Goal: Information Seeking & Learning: Learn about a topic

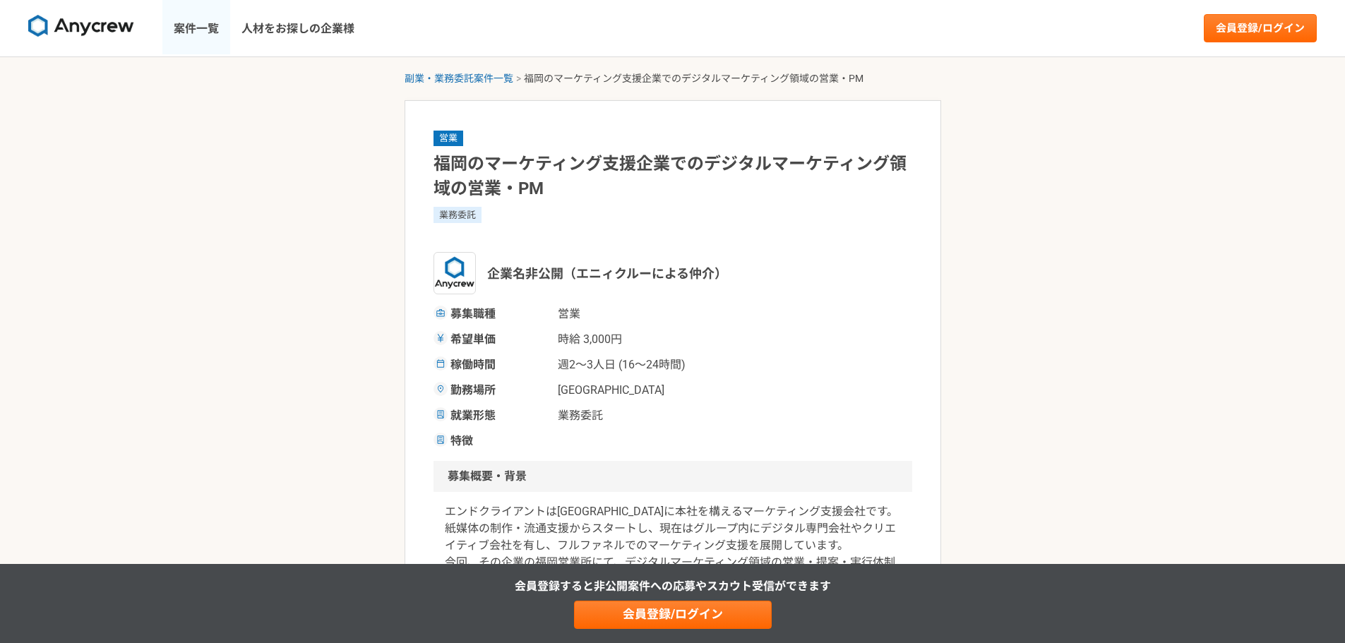
click at [214, 30] on link "案件一覧" at bounding box center [196, 28] width 68 height 56
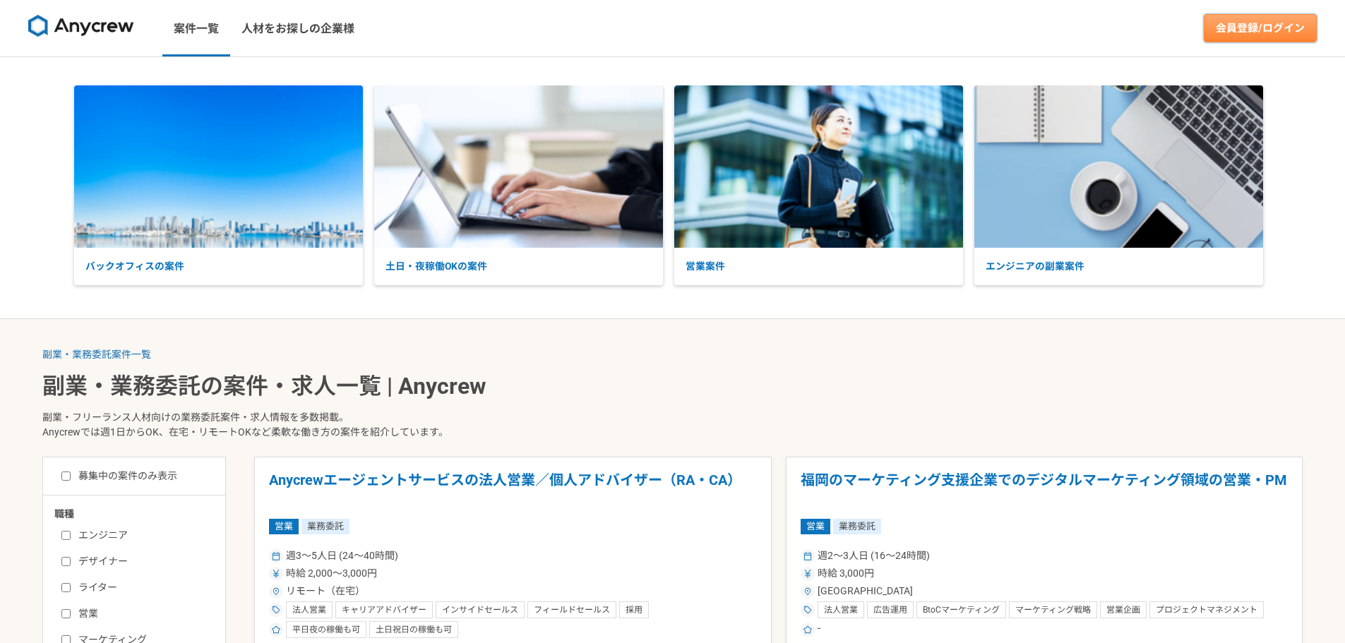
click at [1256, 22] on link "会員登録/ログイン" at bounding box center [1259, 28] width 113 height 28
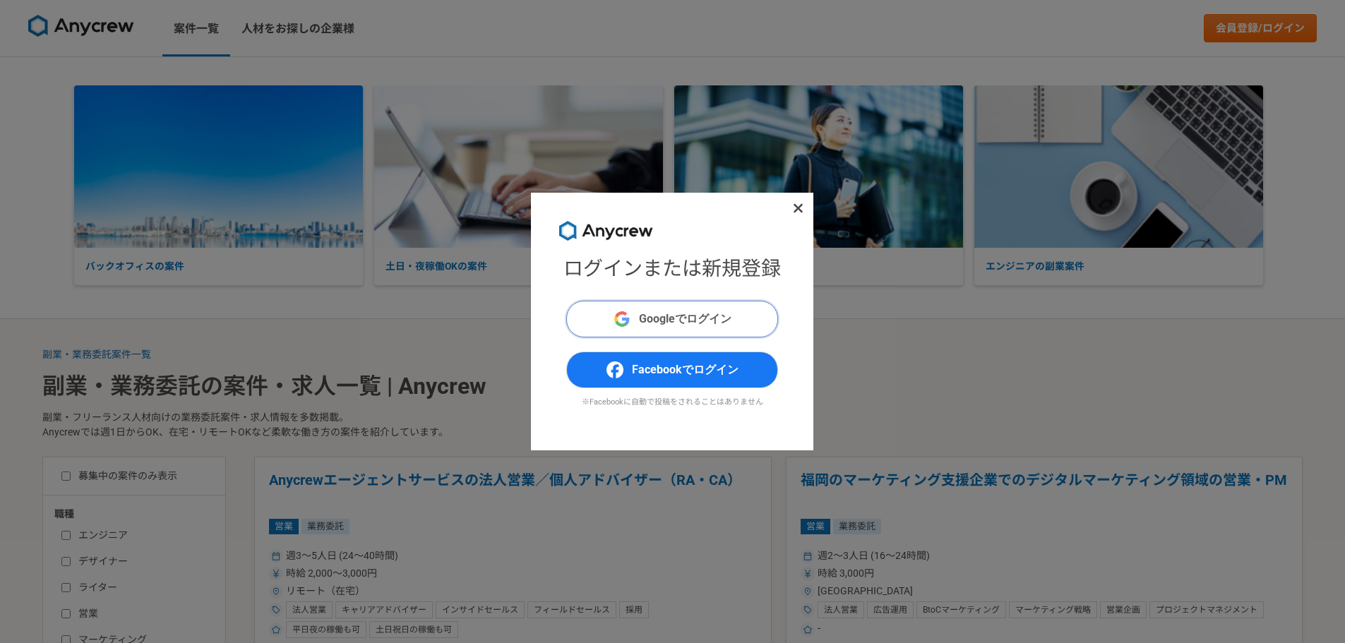
click at [687, 311] on span "Googleでログイン" at bounding box center [685, 319] width 92 height 17
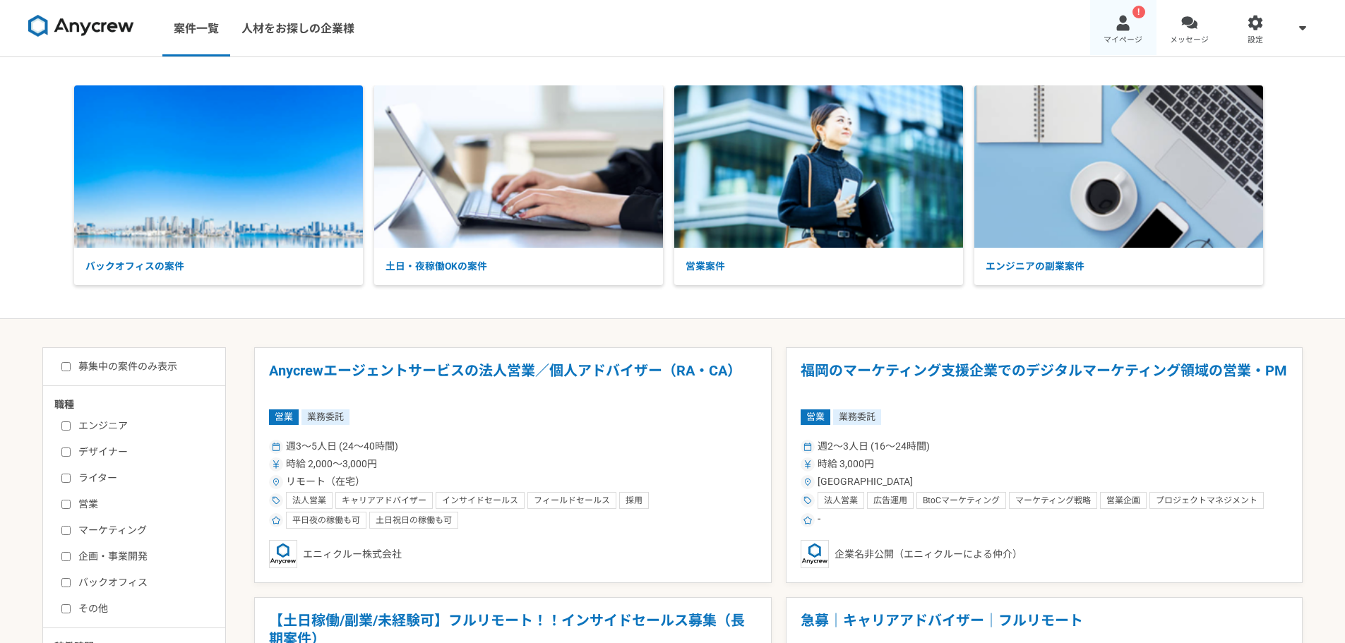
click at [1146, 18] on link "! マイページ" at bounding box center [1123, 28] width 66 height 56
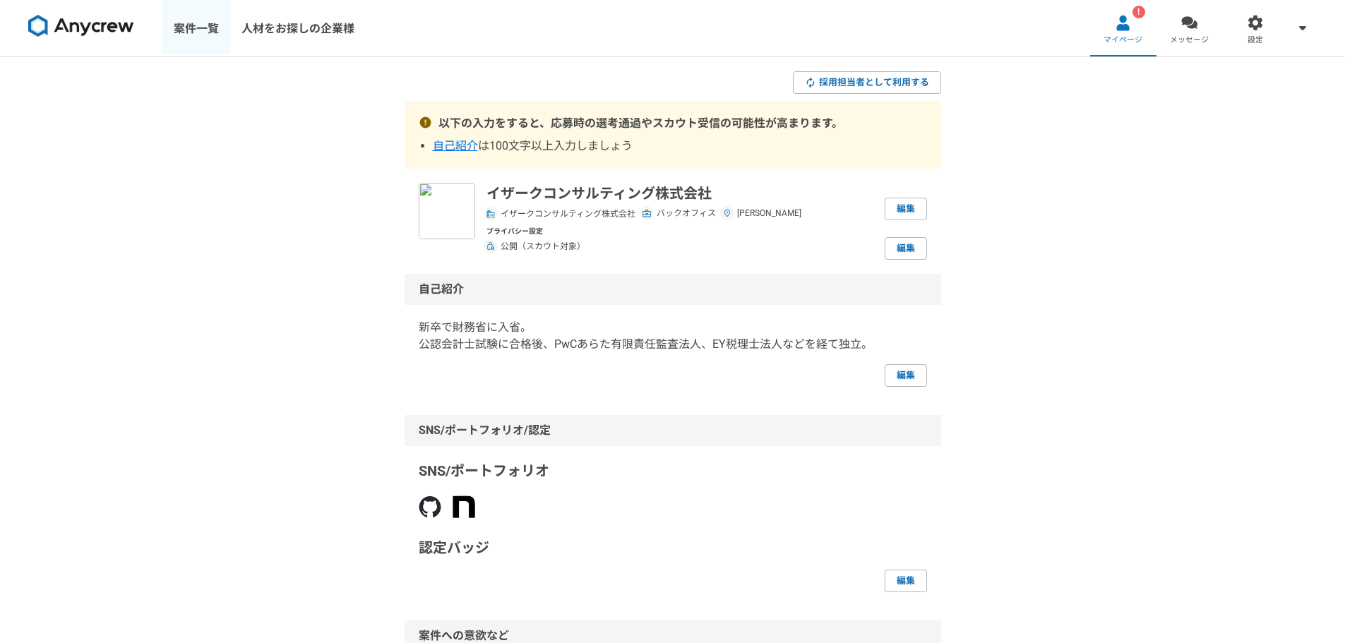
click at [214, 39] on link "案件一覧" at bounding box center [196, 28] width 68 height 56
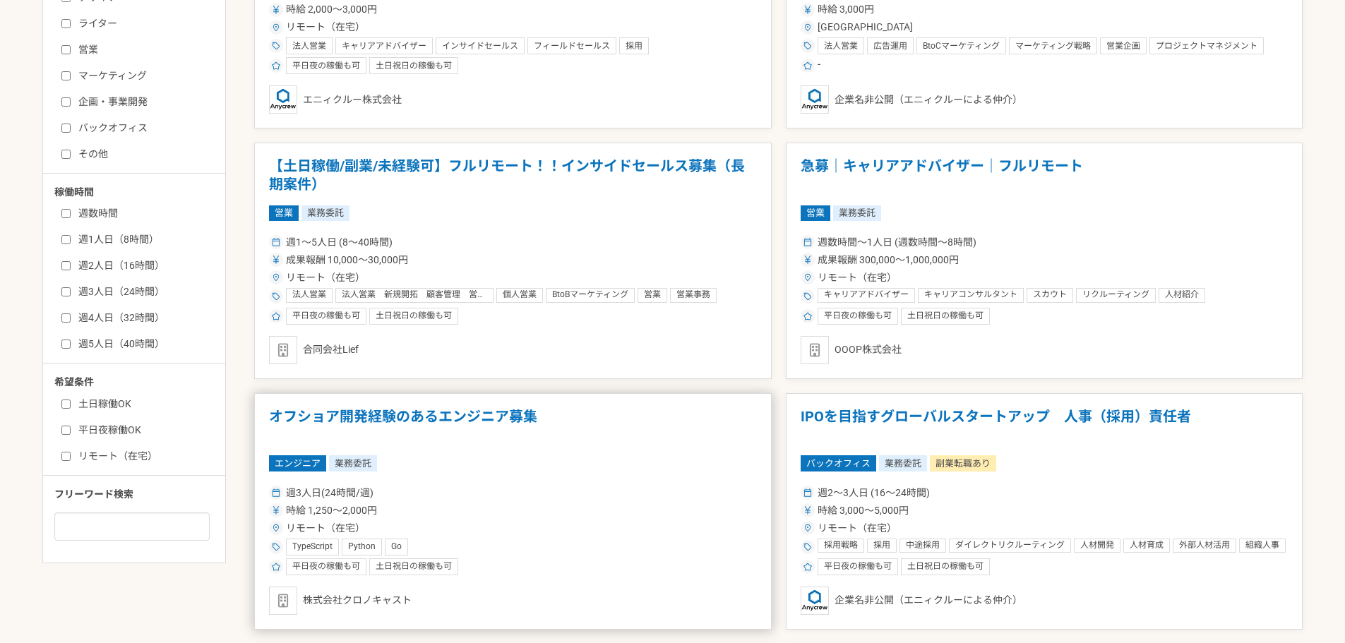
scroll to position [282, 0]
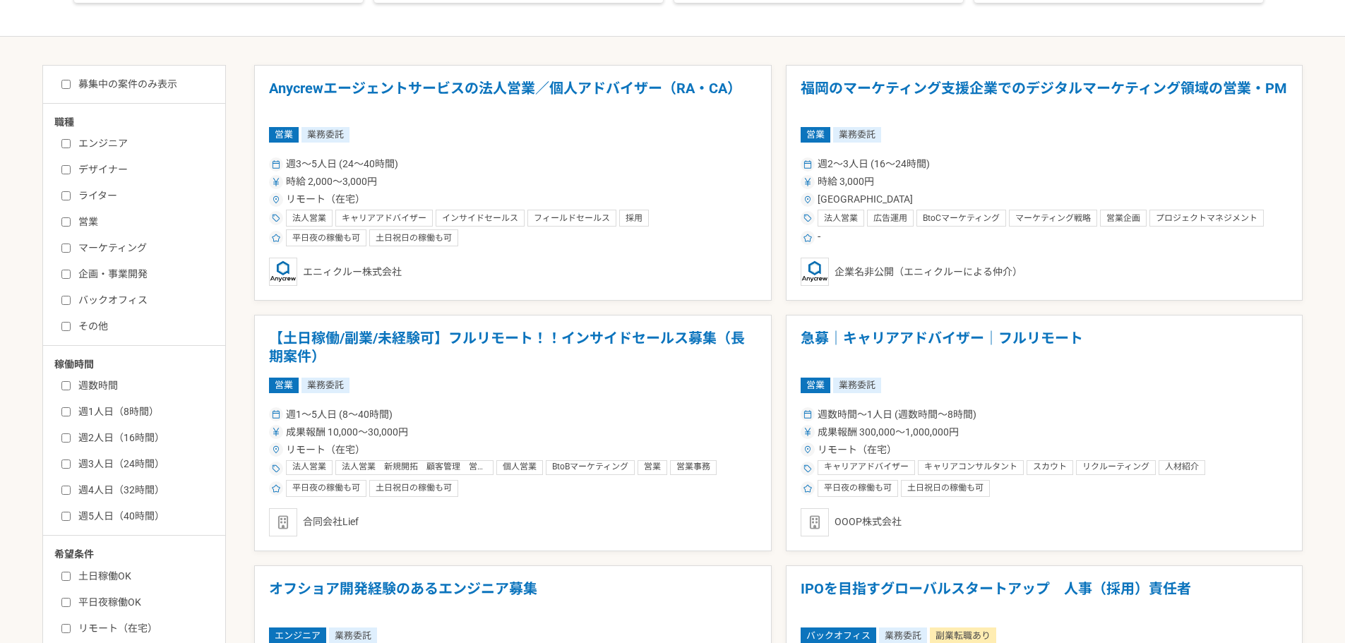
click at [137, 308] on label "バックオフィス" at bounding box center [142, 300] width 162 height 15
click at [71, 305] on input "バックオフィス" at bounding box center [65, 300] width 9 height 9
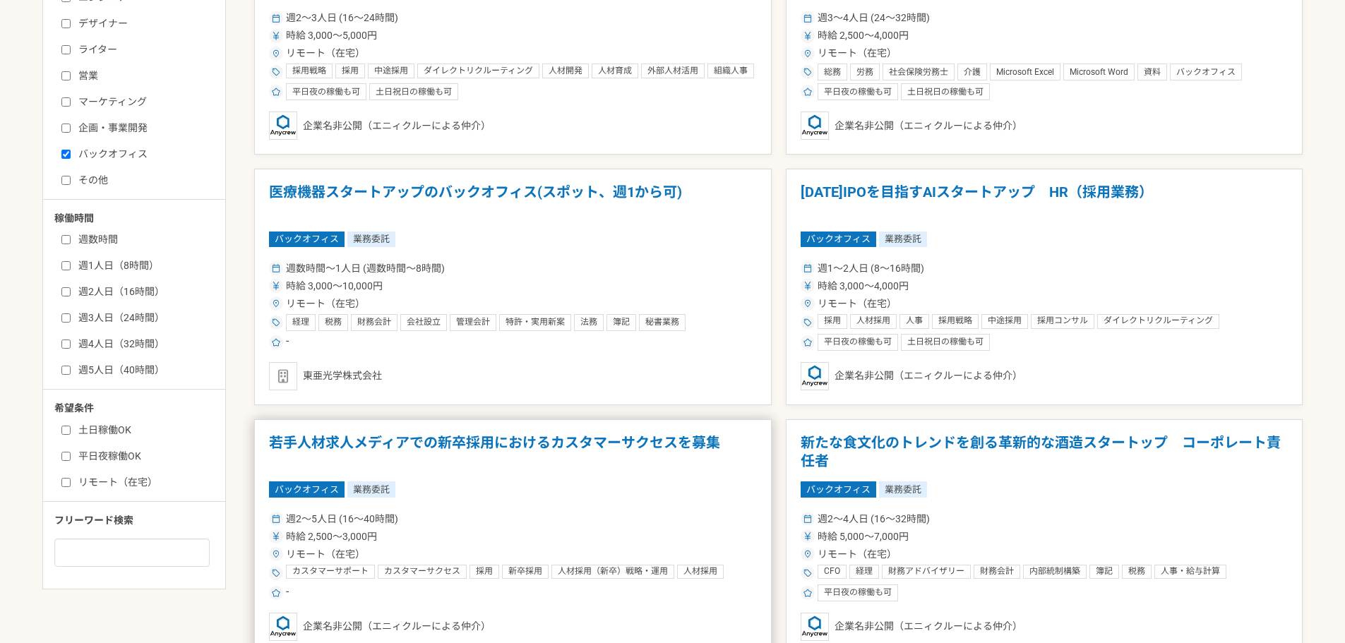
scroll to position [188, 0]
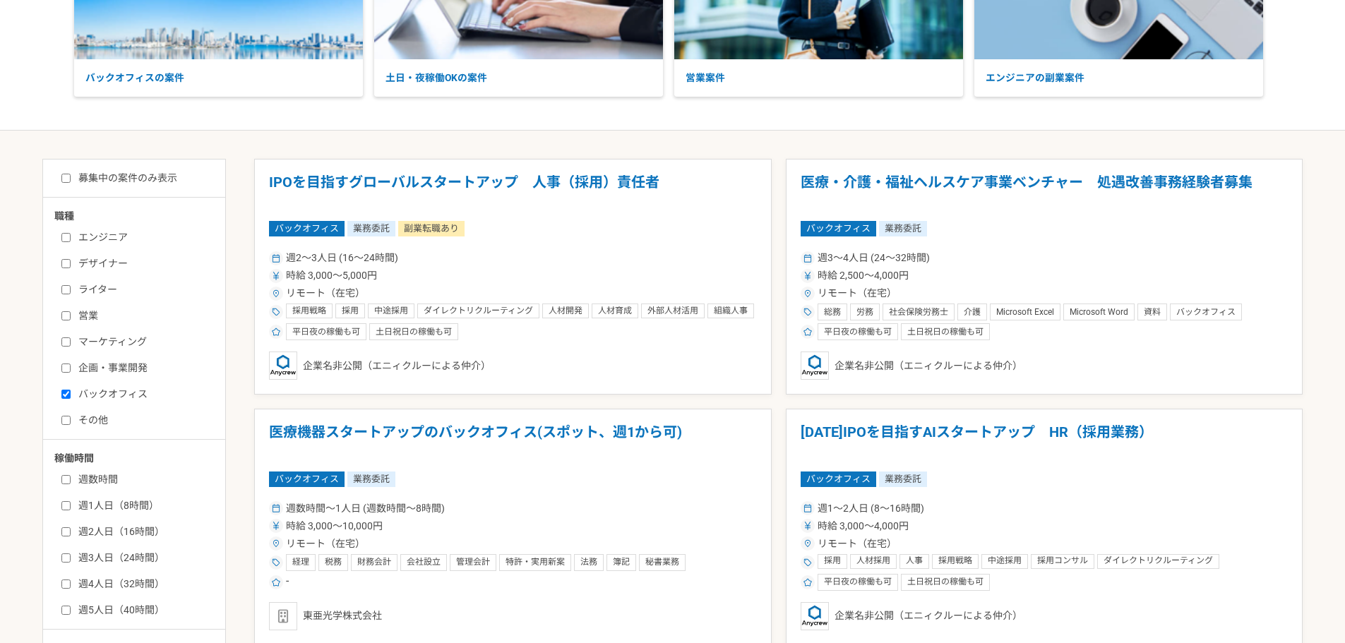
click at [100, 395] on label "バックオフィス" at bounding box center [142, 394] width 162 height 15
click at [71, 395] on input "バックオフィス" at bounding box center [65, 394] width 9 height 9
checkbox input "false"
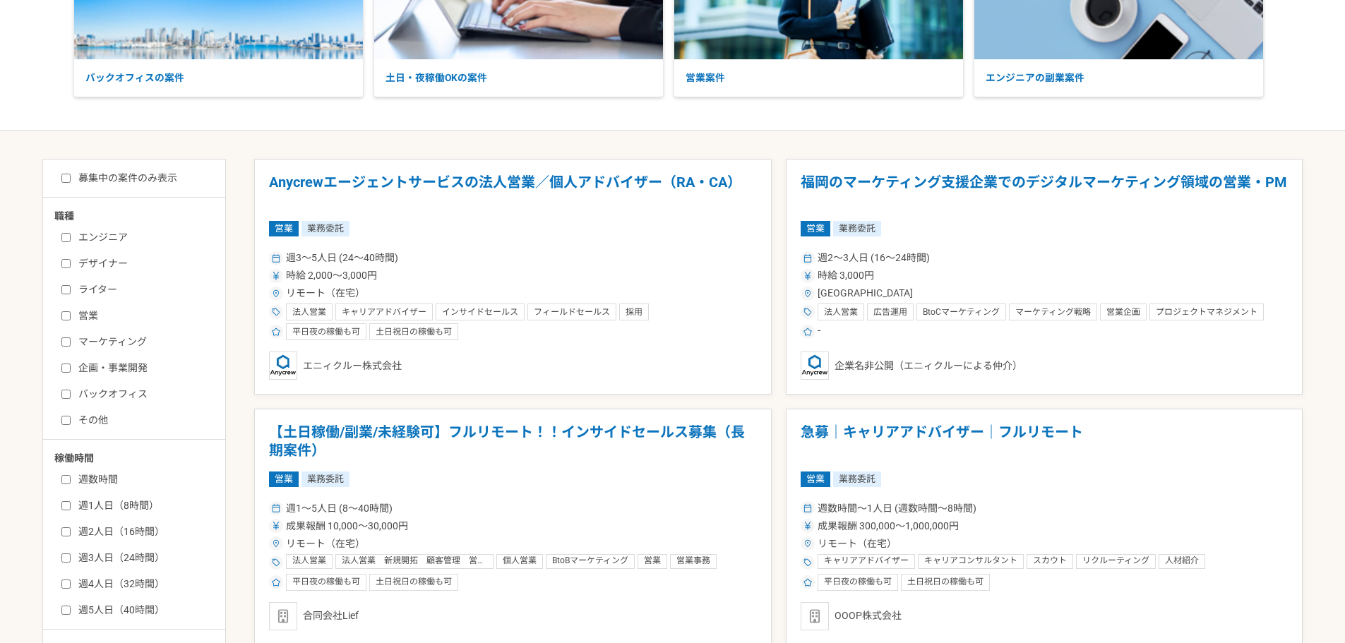
click at [101, 241] on label "エンジニア" at bounding box center [142, 237] width 162 height 15
click at [71, 241] on input "エンジニア" at bounding box center [65, 237] width 9 height 9
checkbox input "true"
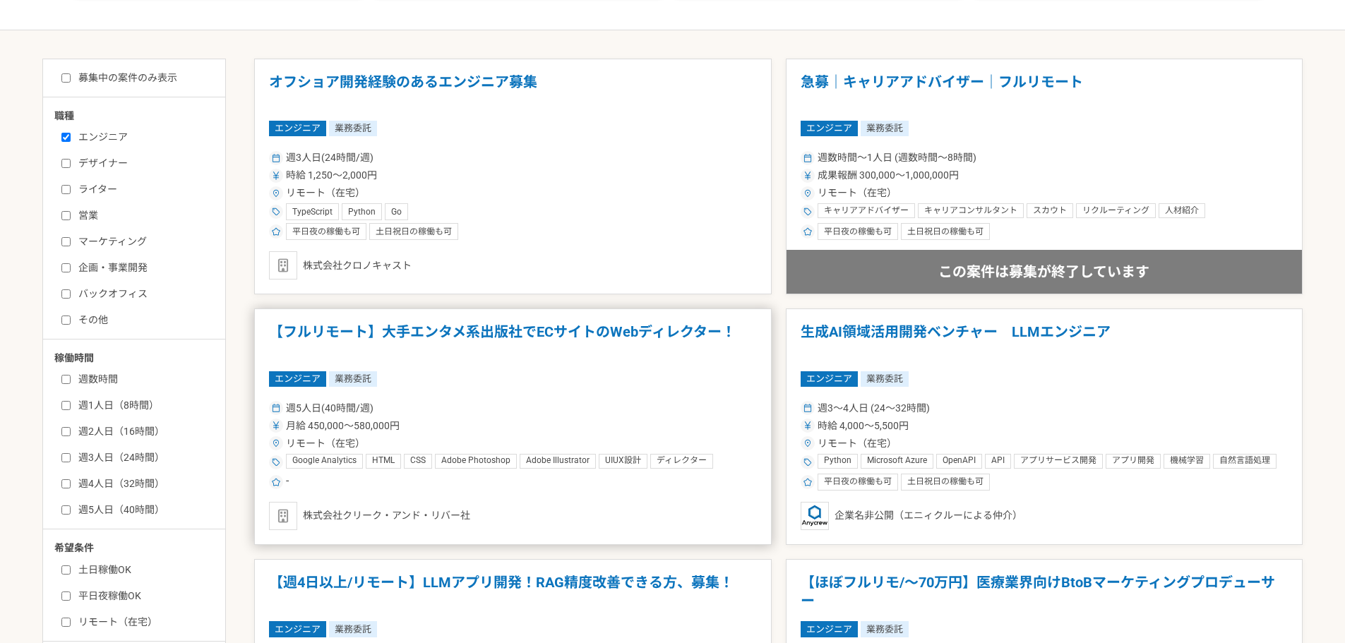
scroll to position [376, 0]
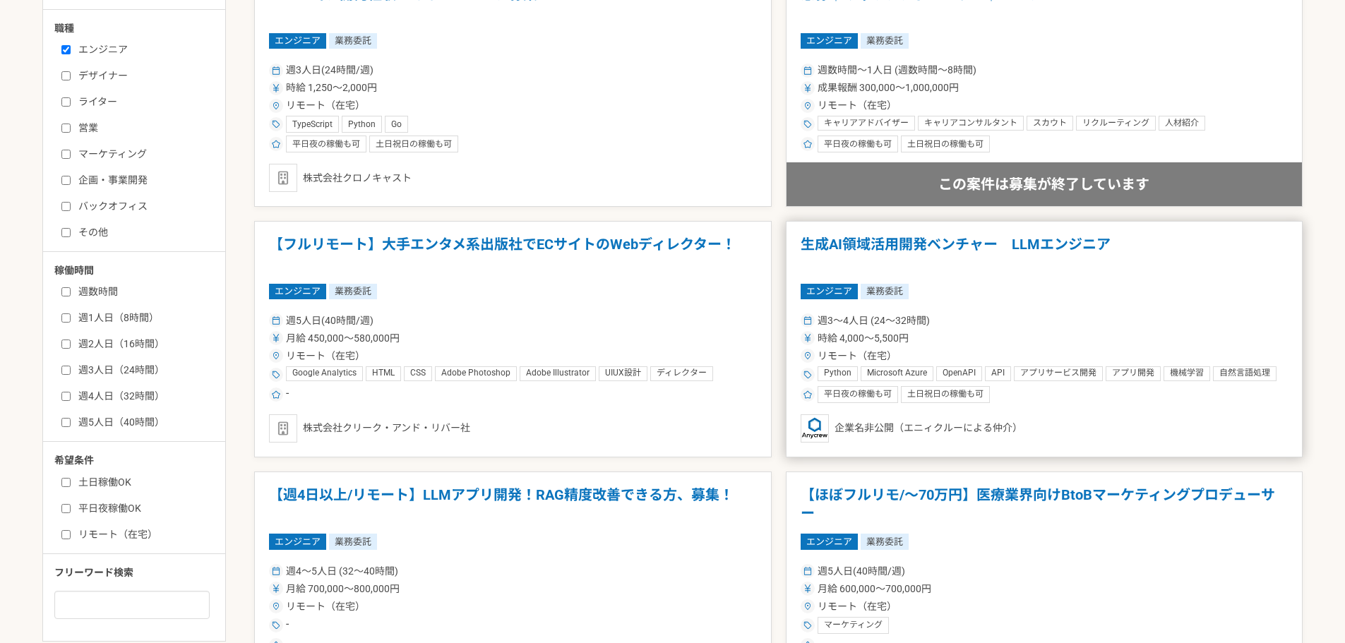
click at [903, 304] on article "生成AI領域活用開発ベンチャー　LLMエンジニア エンジニア 業務委託 週3〜4人日 (24〜32時間) 時給 4,000〜5,500円 リモート（在宅） P…" at bounding box center [1044, 339] width 517 height 236
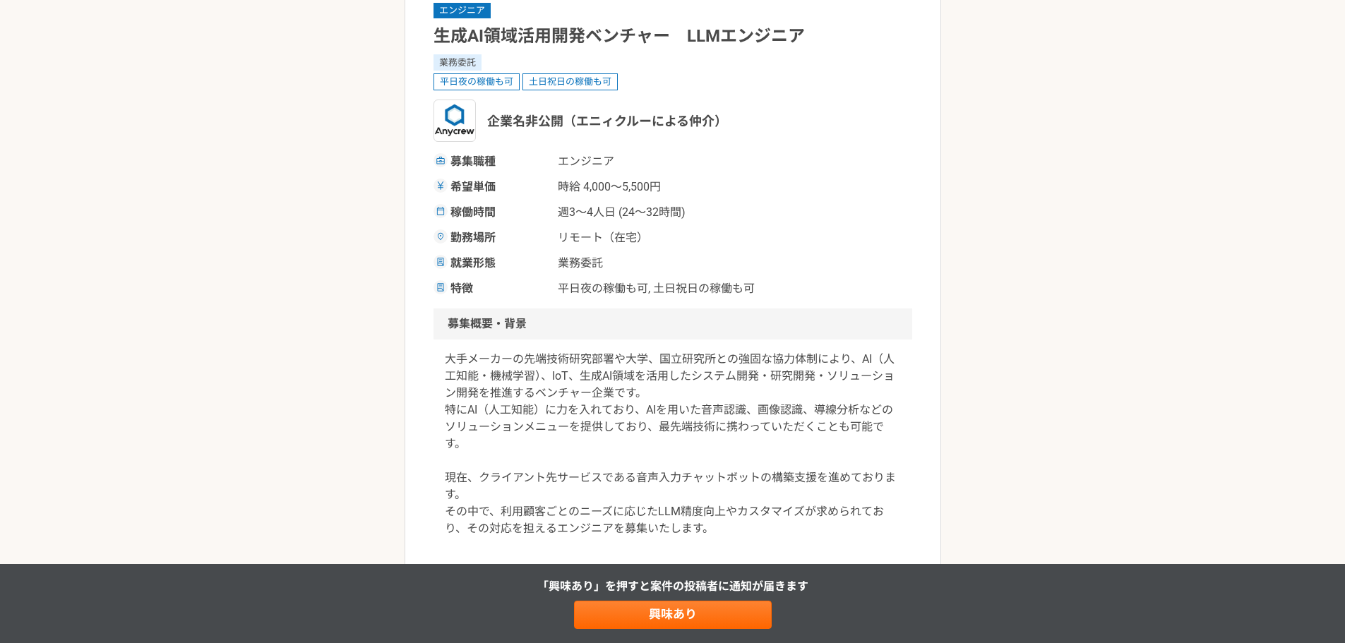
scroll to position [188, 0]
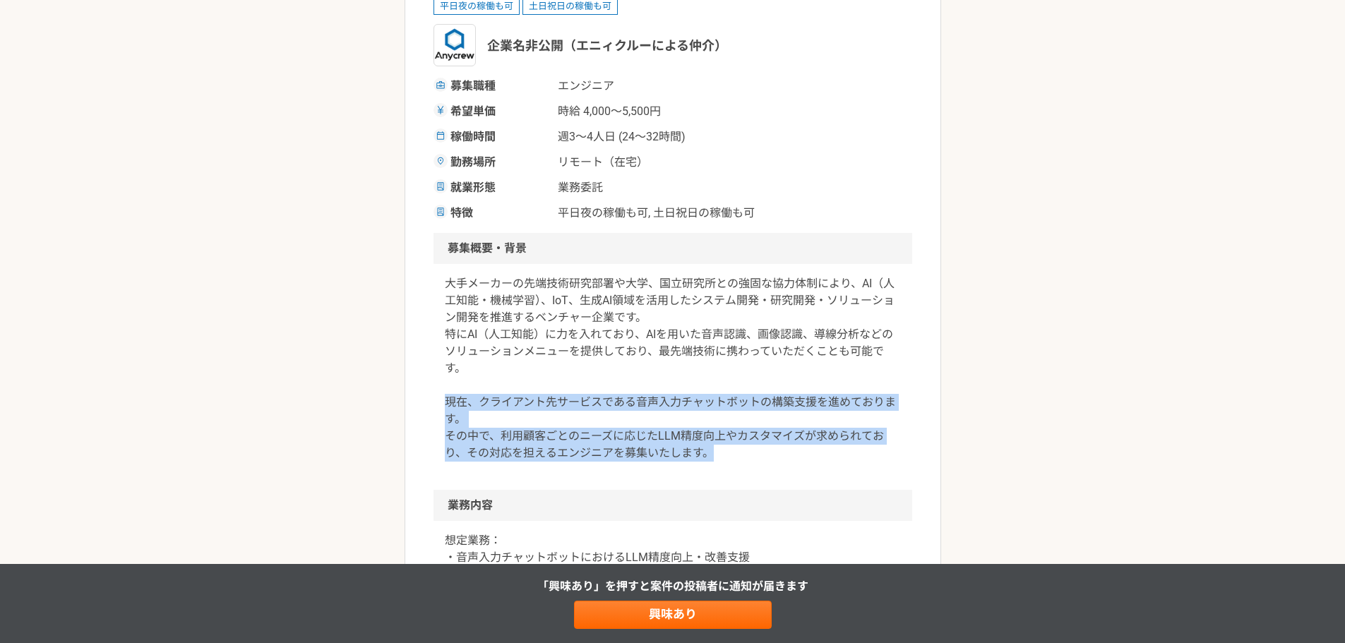
drag, startPoint x: 445, startPoint y: 404, endPoint x: 749, endPoint y: 457, distance: 308.7
click at [749, 457] on p "大手メーカーの先端技術研究部署や大学、国立研究所との強固な協力体制により、AI（人工知能・機械学習）、IoT、生成AI領域を活用したシステム開発・研究開発・ソ…" at bounding box center [673, 368] width 456 height 186
click at [663, 459] on p "大手メーカーの先端技術研究部署や大学、国立研究所との強固な協力体制により、AI（人工知能・機械学習）、IoT、生成AI領域を活用したシステム開発・研究開発・ソ…" at bounding box center [673, 368] width 456 height 186
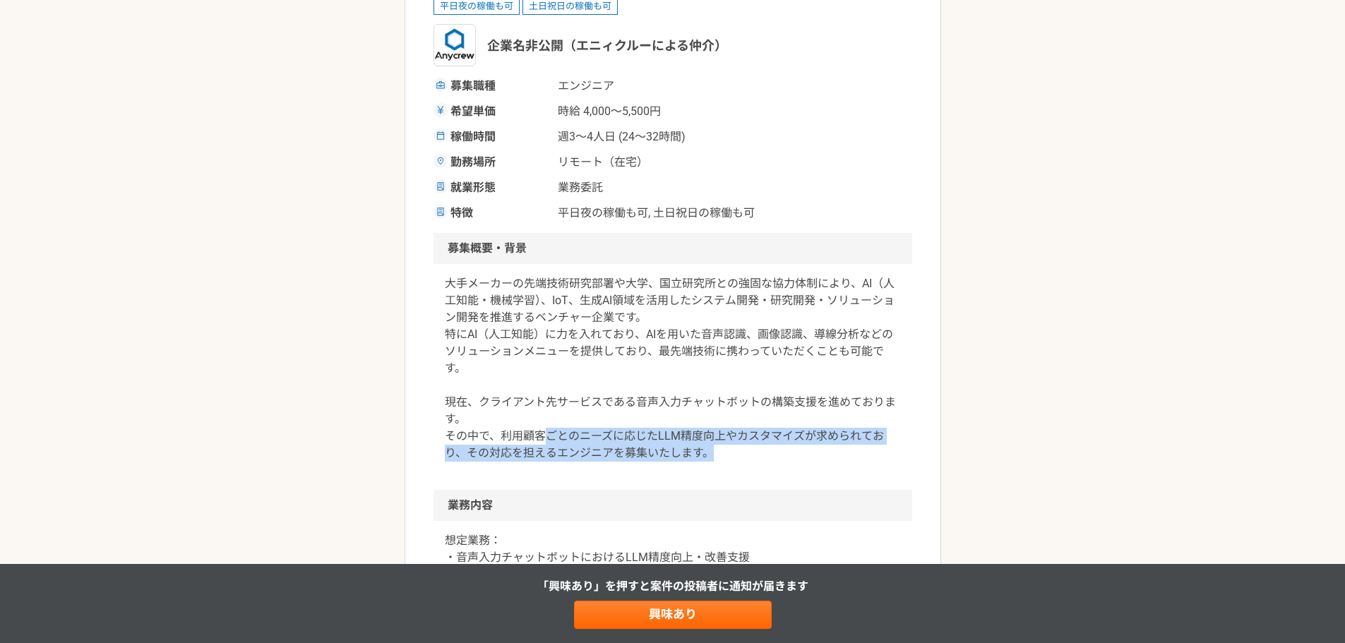
drag, startPoint x: 545, startPoint y: 436, endPoint x: 751, endPoint y: 452, distance: 206.7
click at [751, 452] on p "大手メーカーの先端技術研究部署や大学、国立研究所との強固な協力体制により、AI（人工知能・機械学習）、IoT、生成AI領域を活用したシステム開発・研究開発・ソ…" at bounding box center [673, 368] width 456 height 186
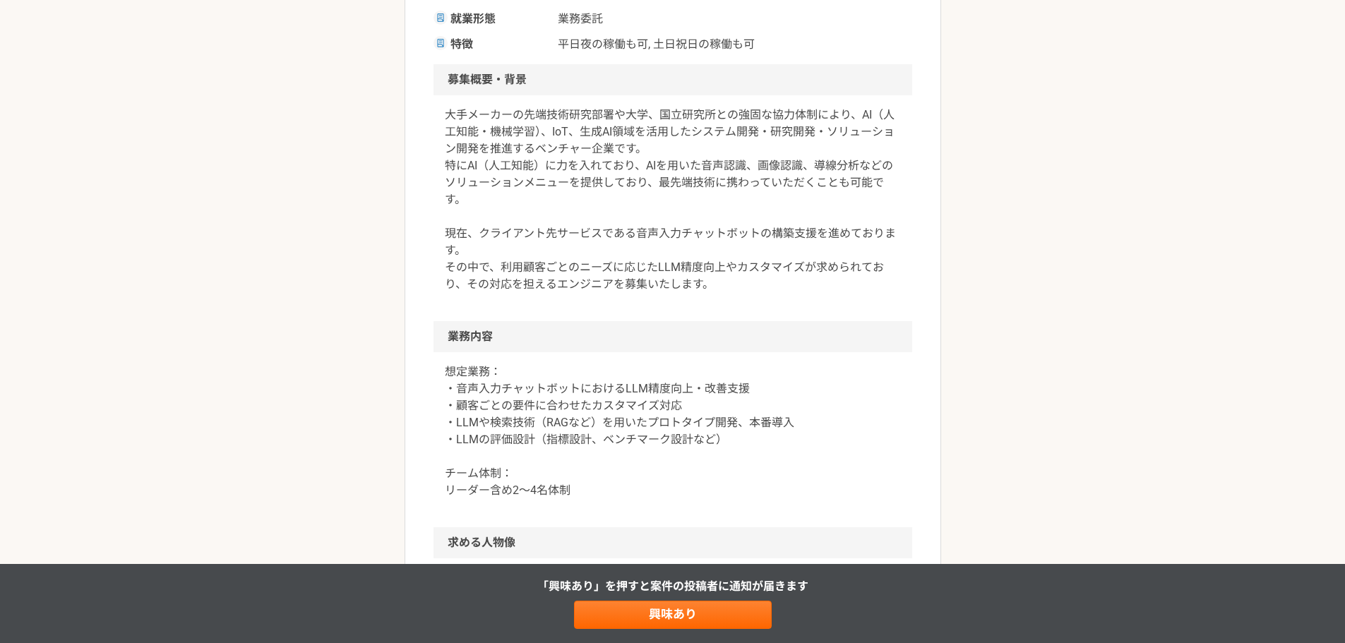
scroll to position [376, 0]
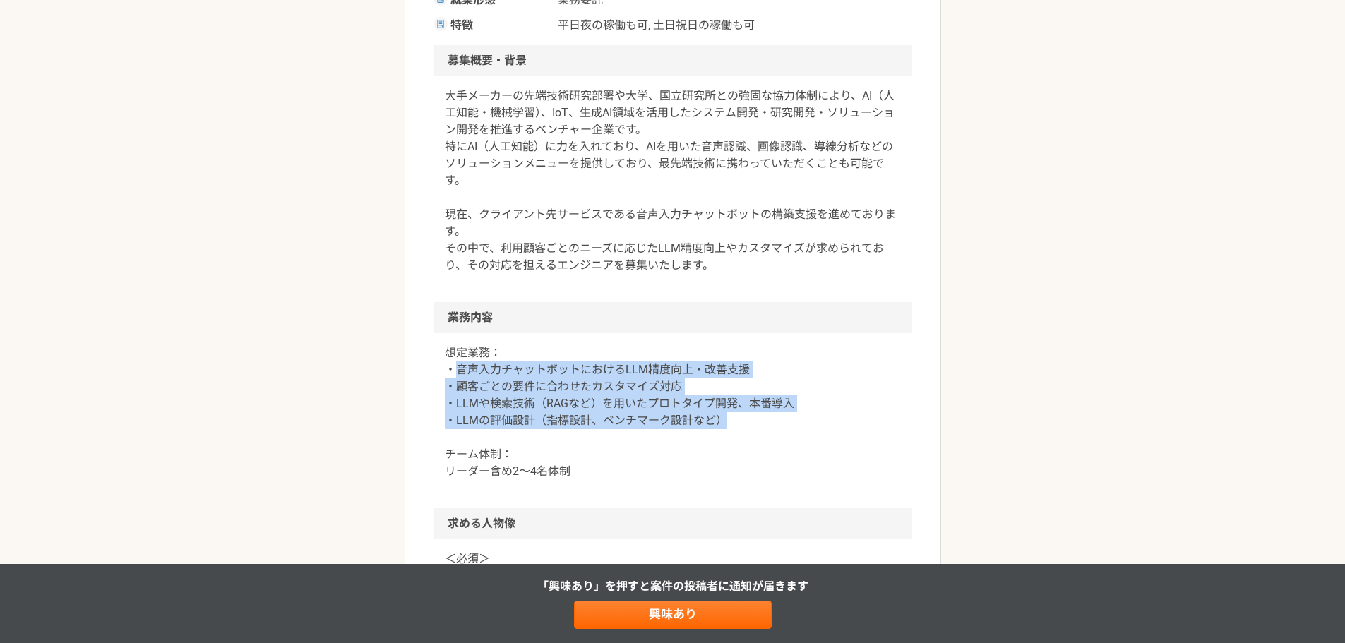
drag, startPoint x: 455, startPoint y: 367, endPoint x: 741, endPoint y: 421, distance: 291.7
click at [741, 421] on p "想定業務： ・音声入力チャットボットにおけるLLM精度向上・改善支援 ・顧客ごとの要件に合わせたカスタマイズ対応 ・LLMや検索技術（RAGなど）を用いたプロ…" at bounding box center [673, 412] width 456 height 136
click at [741, 422] on p "想定業務： ・音声入力チャットボットにおけるLLM精度向上・改善支援 ・顧客ごとの要件に合わせたカスタマイズ対応 ・LLMや検索技術（RAGなど）を用いたプロ…" at bounding box center [673, 412] width 456 height 136
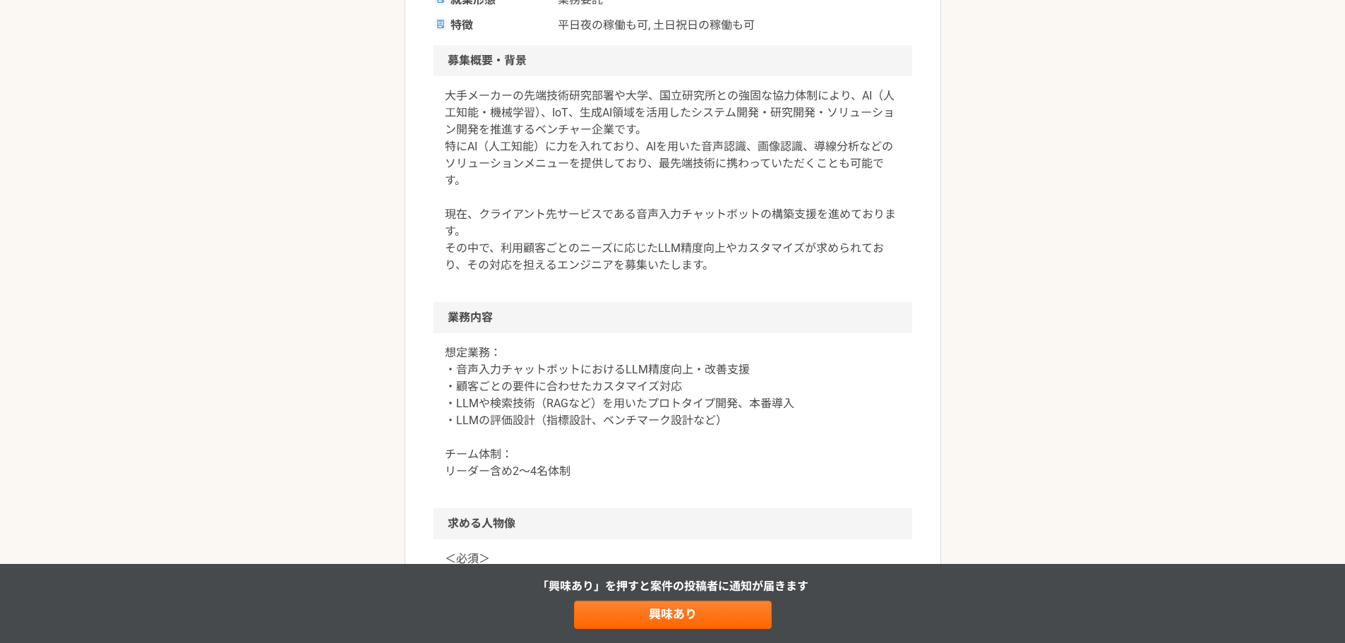
scroll to position [471, 0]
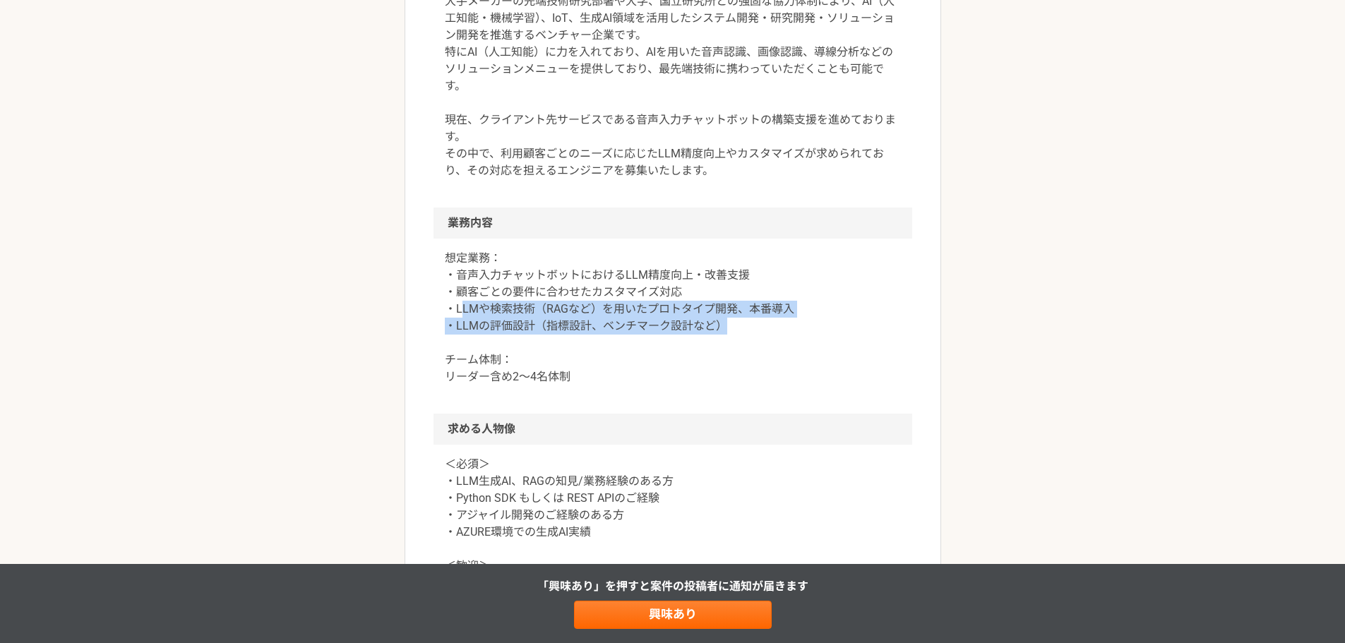
drag, startPoint x: 460, startPoint y: 309, endPoint x: 725, endPoint y: 318, distance: 264.8
click at [725, 318] on p "想定業務： ・音声入力チャットボットにおけるLLM精度向上・改善支援 ・顧客ごとの要件に合わせたカスタマイズ対応 ・LLMや検索技術（RAGなど）を用いたプロ…" at bounding box center [673, 318] width 456 height 136
click at [720, 320] on p "想定業務： ・音声入力チャットボットにおけるLLM精度向上・改善支援 ・顧客ごとの要件に合わせたカスタマイズ対応 ・LLMや検索技術（RAGなど）を用いたプロ…" at bounding box center [673, 318] width 456 height 136
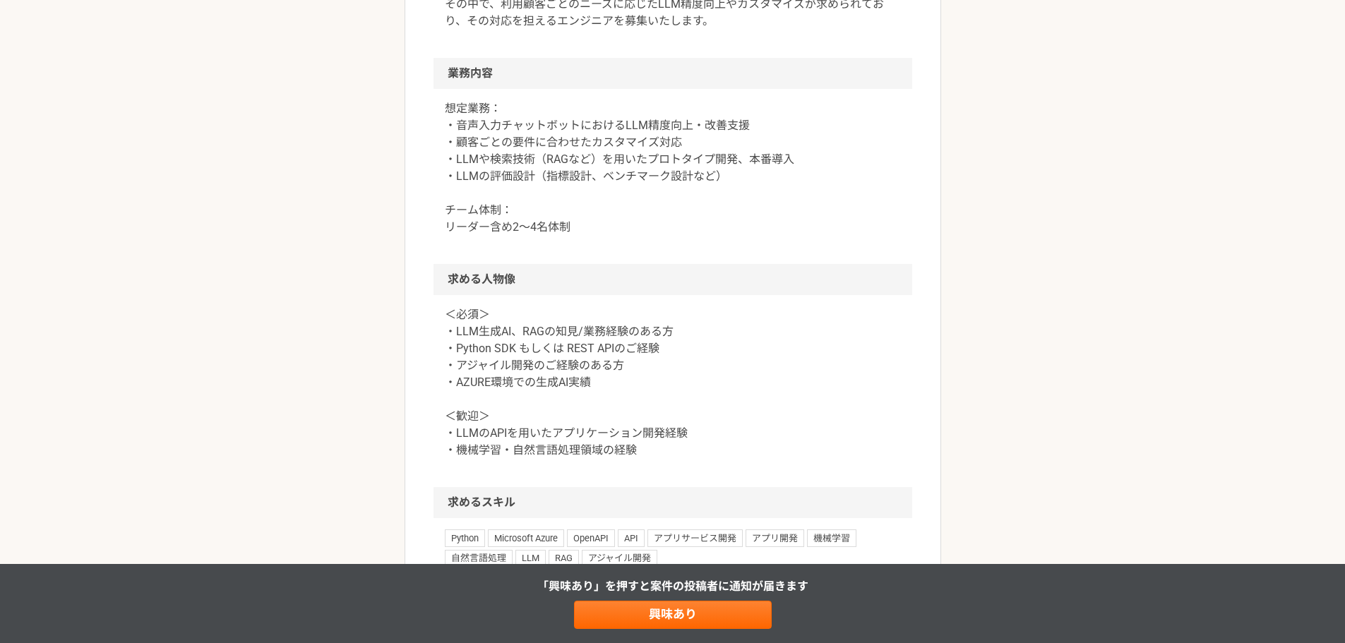
scroll to position [659, 0]
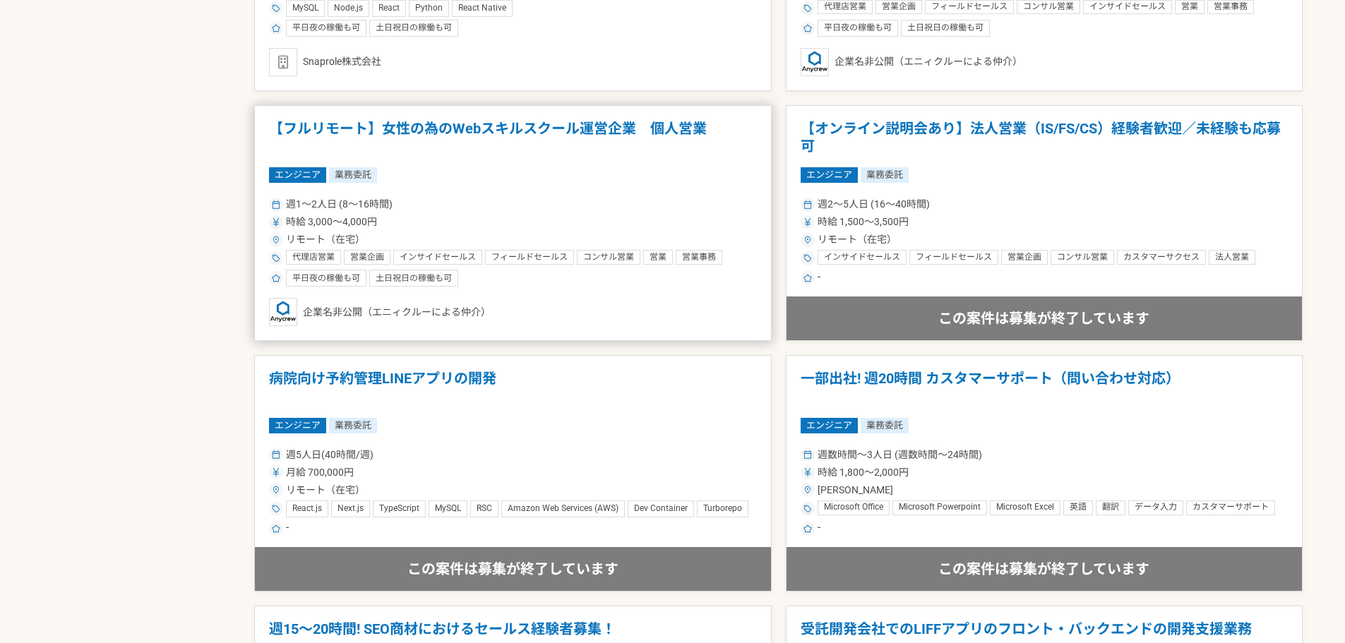
scroll to position [1600, 0]
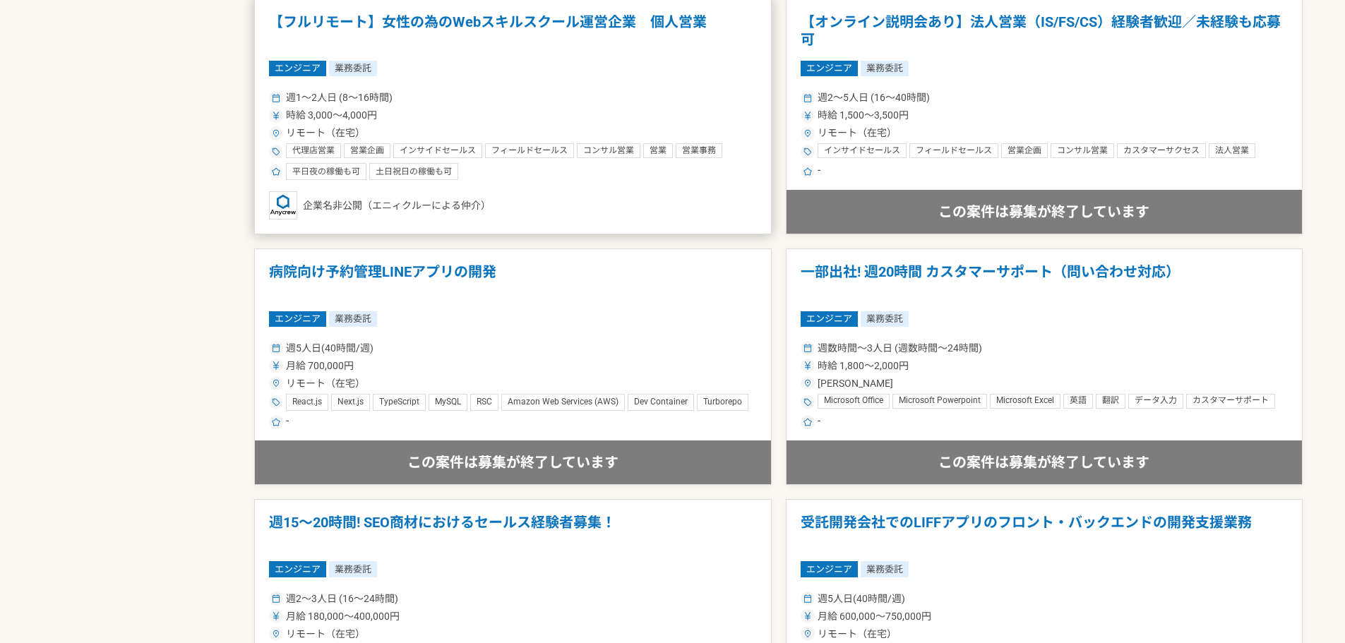
click at [668, 220] on div "企業名非公開（エニィクルーによる仲介）" at bounding box center [513, 205] width 488 height 28
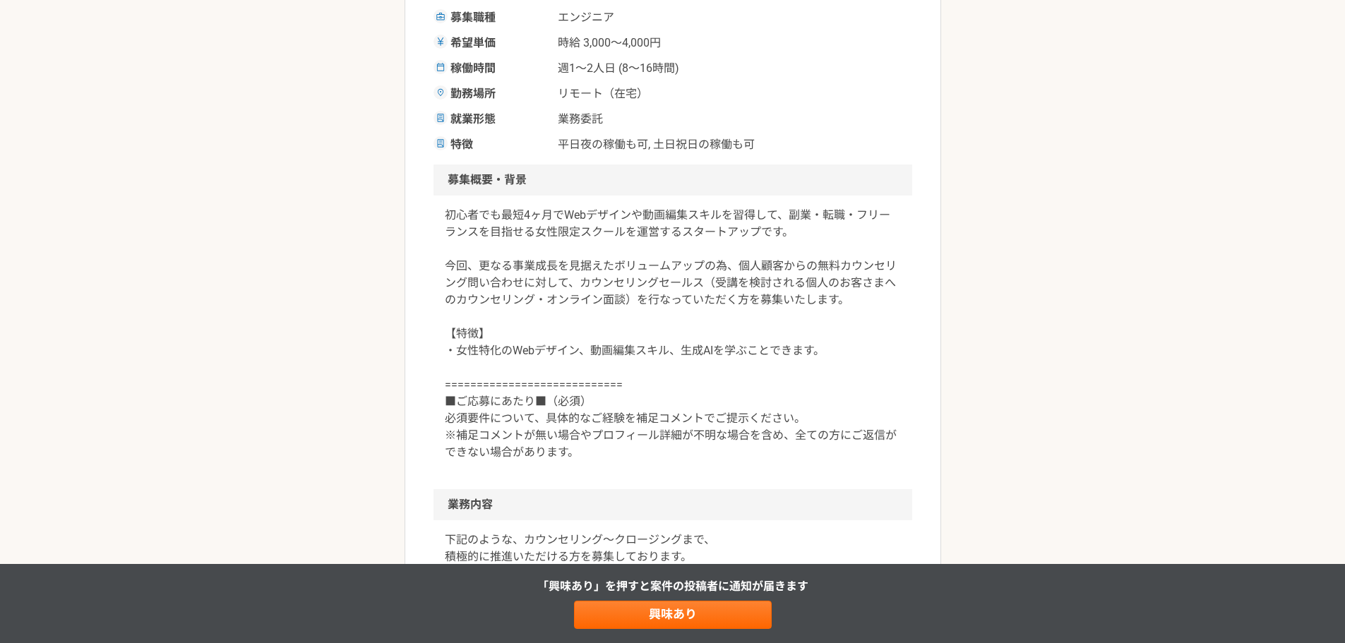
scroll to position [282, 0]
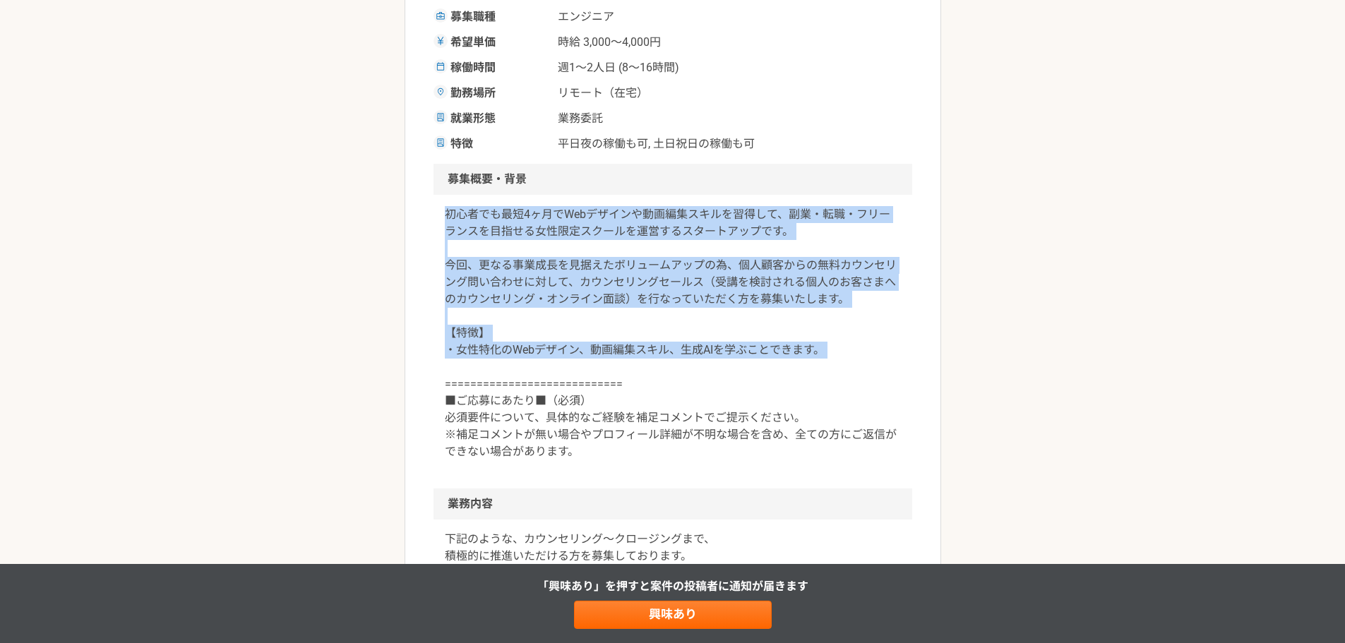
drag, startPoint x: 433, startPoint y: 204, endPoint x: 893, endPoint y: 366, distance: 487.1
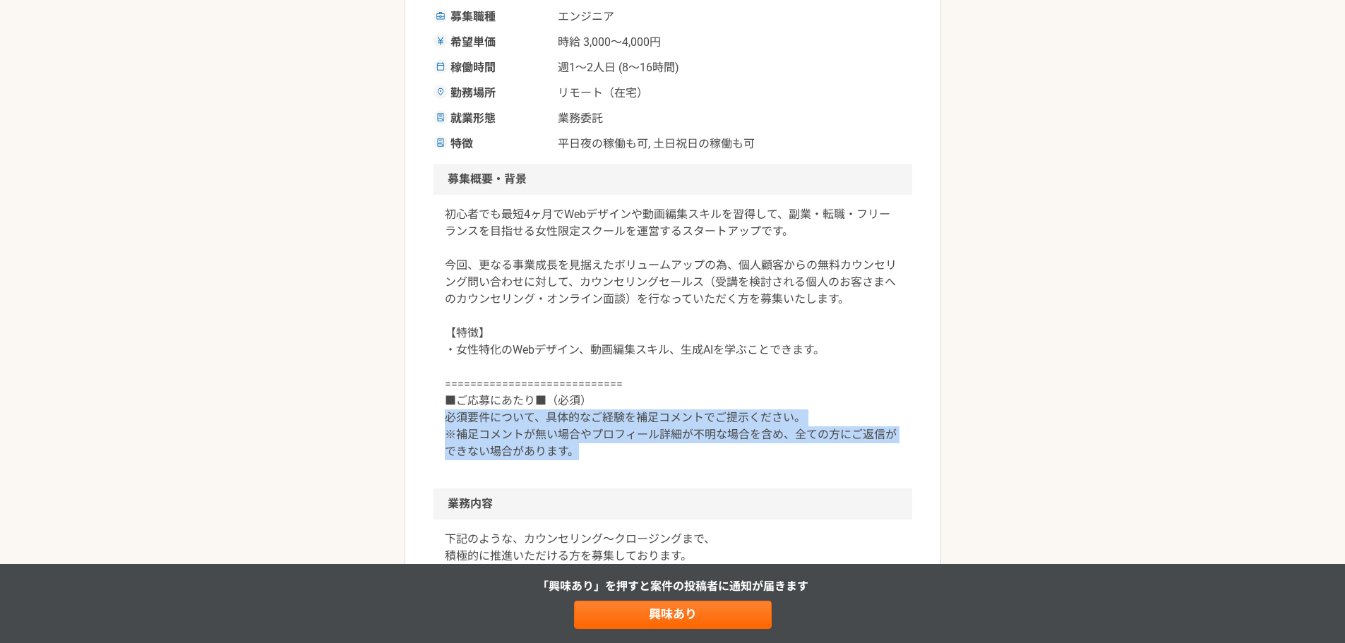
drag, startPoint x: 449, startPoint y: 420, endPoint x: 613, endPoint y: 463, distance: 169.3
click at [613, 463] on div "初心者でも最短4ヶ月でWebデザインや動画編集スキルを習得して、副業・転職・フリーランスを目指せる女性限定スクールを運営するスタートアップです。 今回、更なる…" at bounding box center [672, 342] width 479 height 294
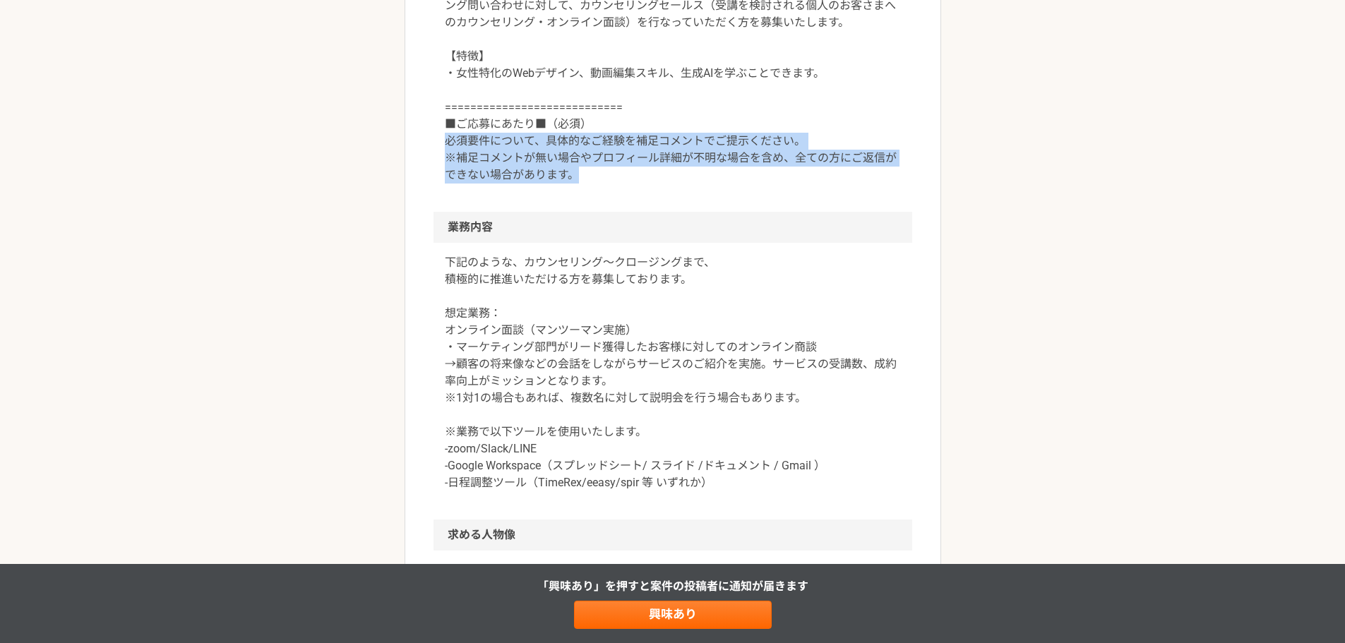
scroll to position [565, 0]
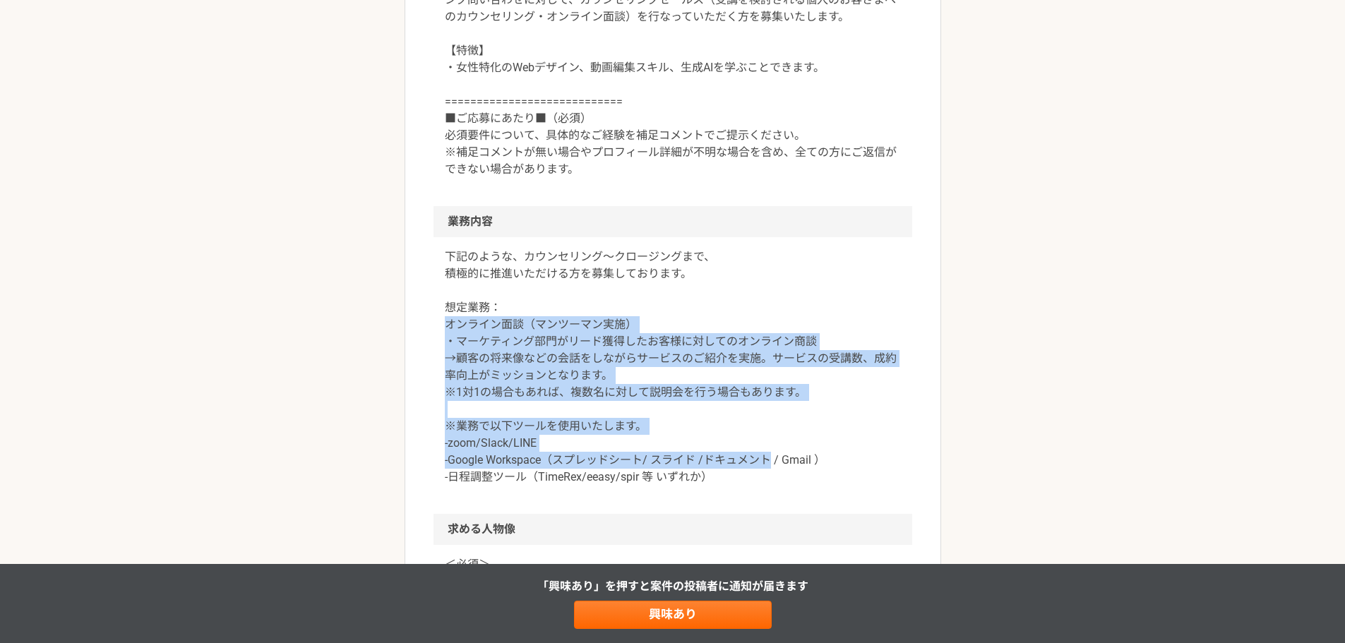
drag, startPoint x: 448, startPoint y: 320, endPoint x: 767, endPoint y: 452, distance: 345.0
click at [767, 452] on p "下記のような、カウンセリング〜クロージングまで、 積極的に推進いただける方を募集しております。 想定業務： オンライン面談（マンツーマン実施） ・マーケティン…" at bounding box center [673, 366] width 456 height 237
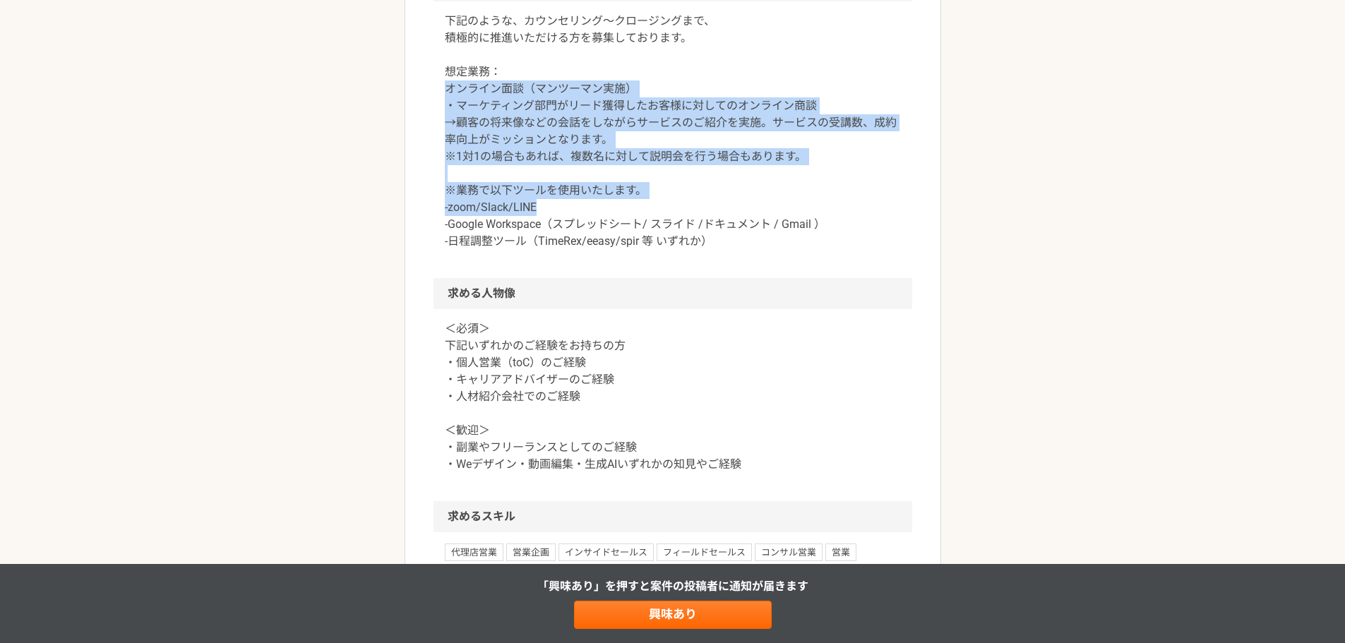
scroll to position [847, 0]
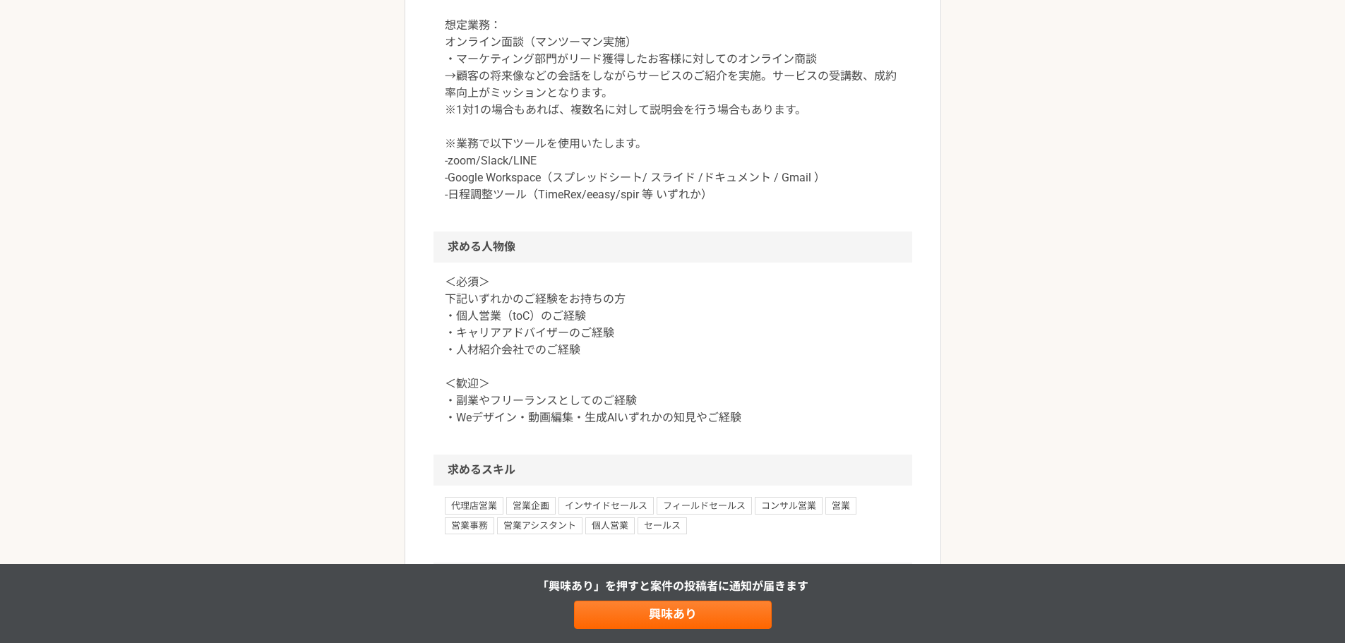
click at [599, 194] on p "下記のような、カウンセリング〜クロージングまで、 積極的に推進いただける方を募集しております。 想定業務： オンライン面談（マンツーマン実施） ・マーケティン…" at bounding box center [673, 84] width 456 height 237
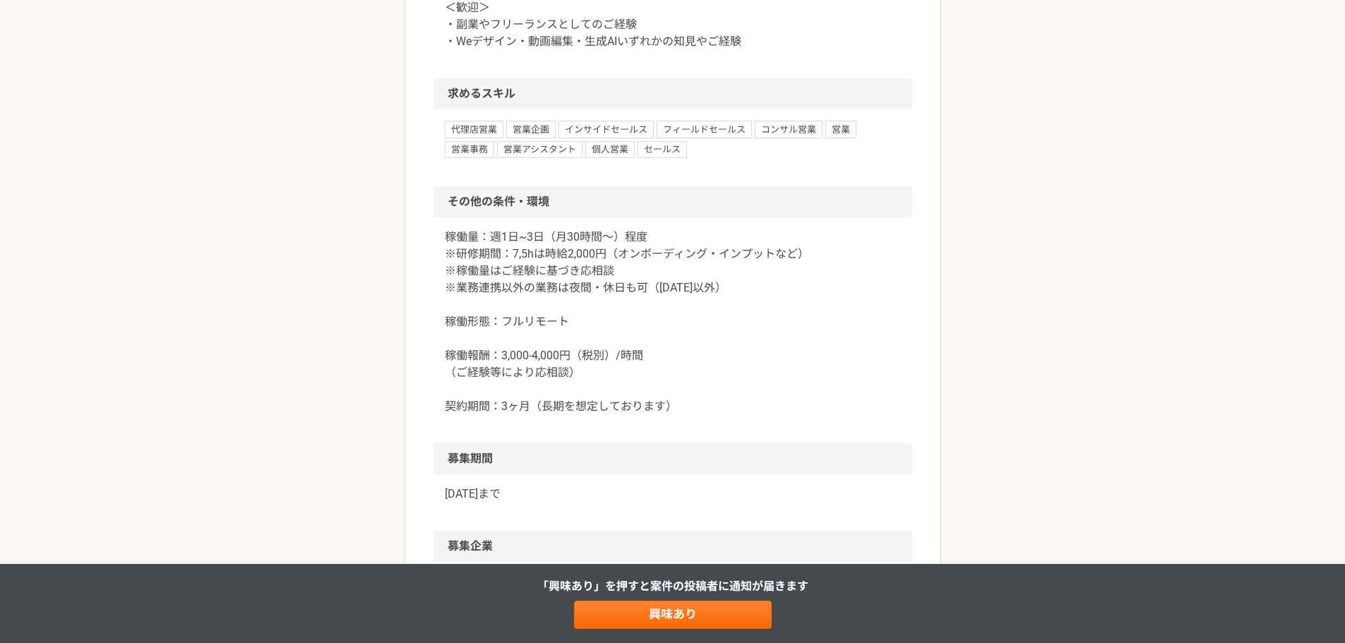
scroll to position [1129, 0]
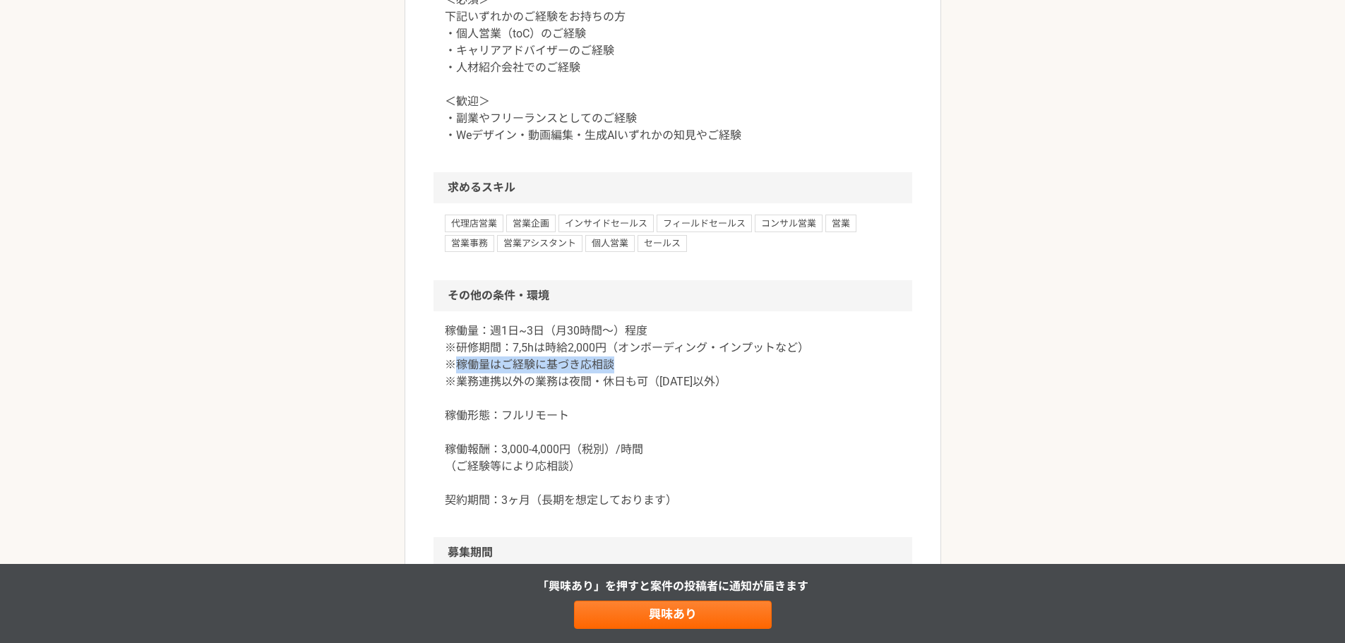
drag, startPoint x: 455, startPoint y: 366, endPoint x: 630, endPoint y: 361, distance: 175.1
click at [630, 361] on p "稼働量：週1日~3日（月30時間〜）程度 ※研修期間：7,5hは時給2,000円（オンボーディング・インプットなど） ※稼働量はご経験に基づき応相談 ※業務連…" at bounding box center [673, 416] width 456 height 186
click at [625, 361] on p "稼働量：週1日~3日（月30時間〜）程度 ※研修期間：7,5hは時給2,000円（オンボーディング・インプットなど） ※稼働量はご経験に基づき応相談 ※業務連…" at bounding box center [673, 416] width 456 height 186
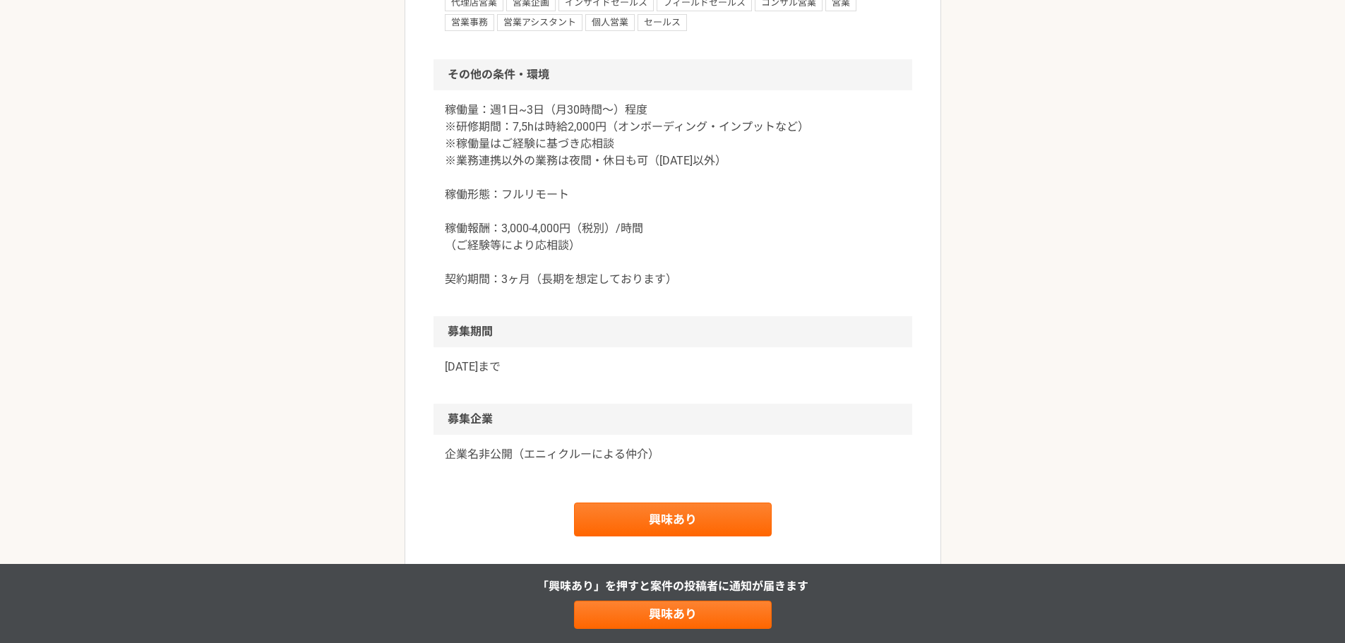
scroll to position [1452, 0]
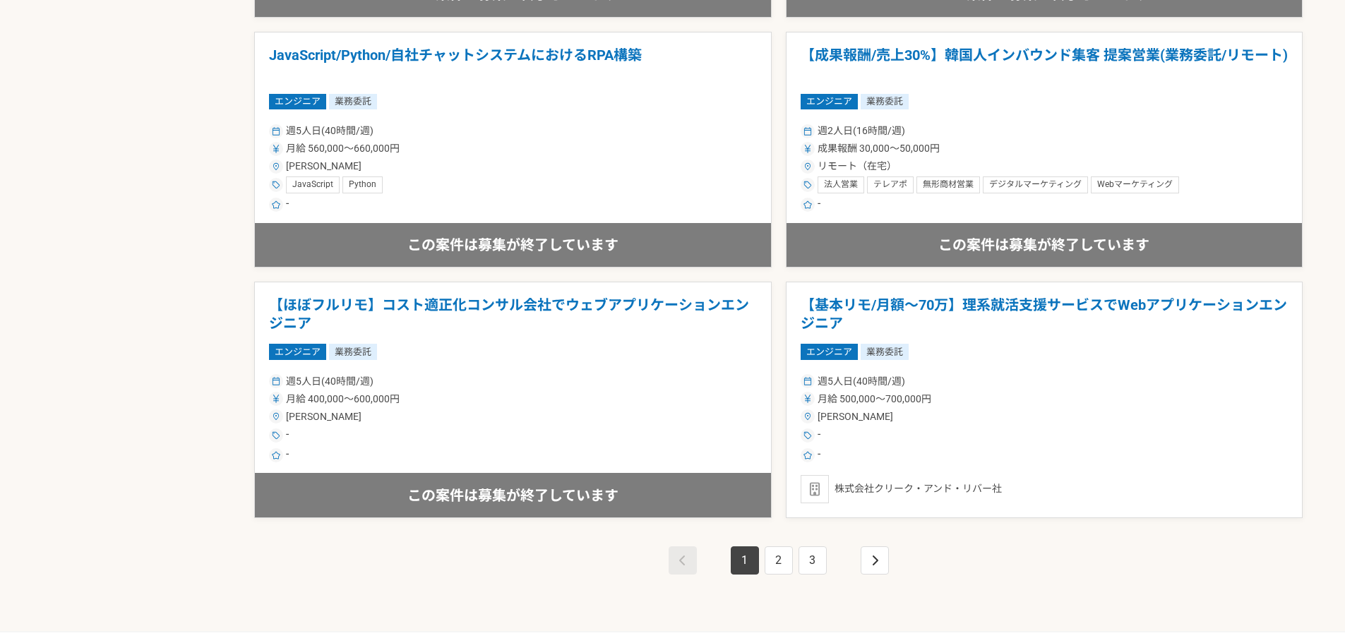
scroll to position [2429, 0]
